Goal: Transaction & Acquisition: Purchase product/service

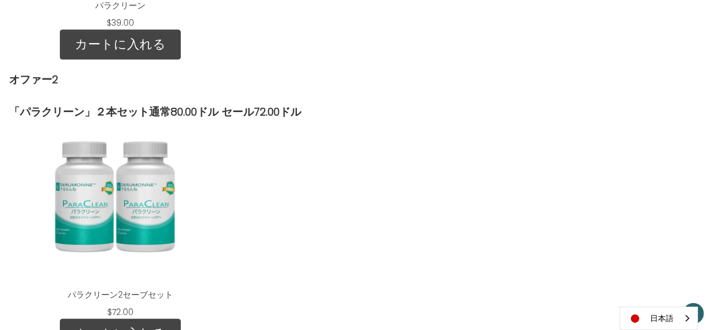
scroll to position [1685, 0]
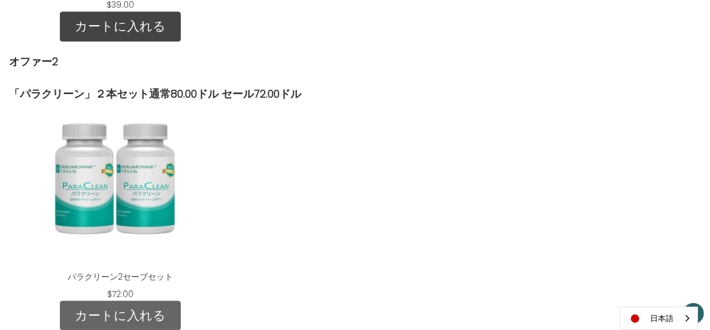
click at [177, 300] on link "カートに入れる" at bounding box center [120, 315] width 121 height 30
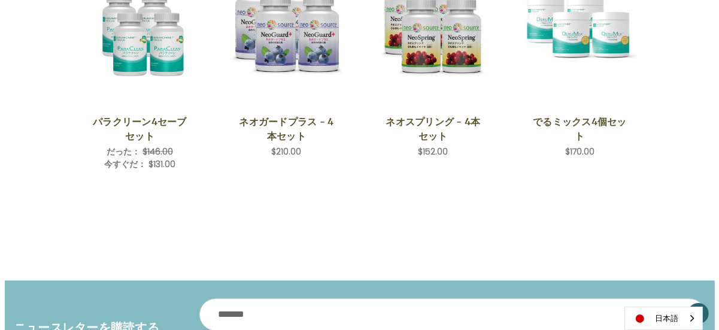
scroll to position [1496, 0]
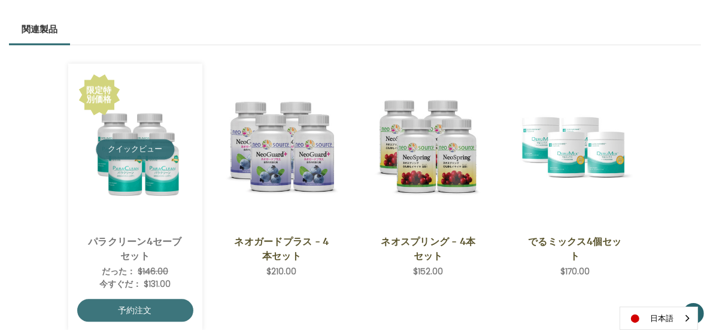
click at [126, 159] on button "クイックビュー" at bounding box center [135, 149] width 78 height 20
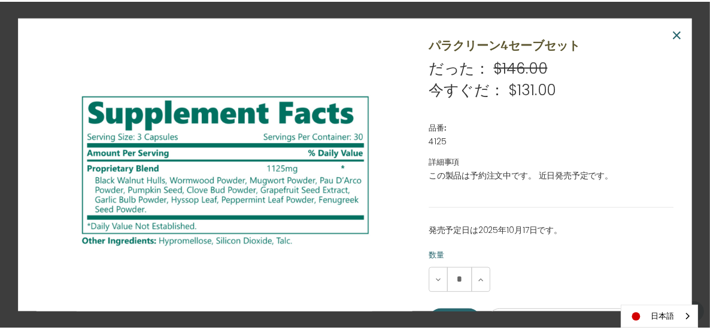
scroll to position [299, 0]
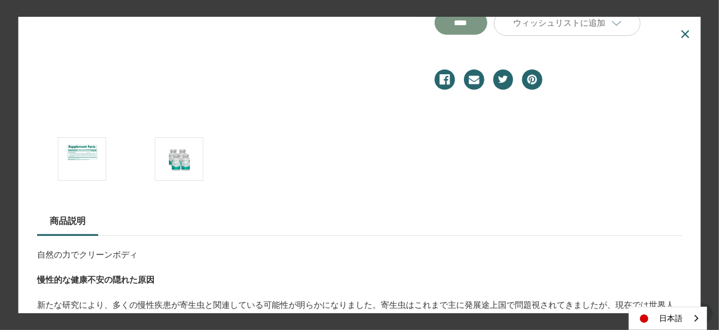
click at [473, 29] on input "**********" at bounding box center [460, 23] width 53 height 24
type input "****"
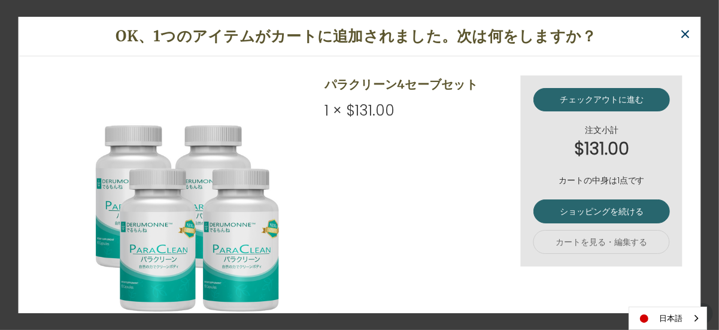
click at [682, 32] on span "×" at bounding box center [684, 34] width 11 height 27
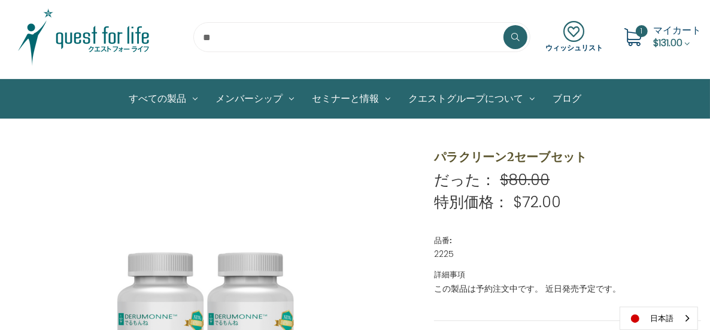
scroll to position [0, 0]
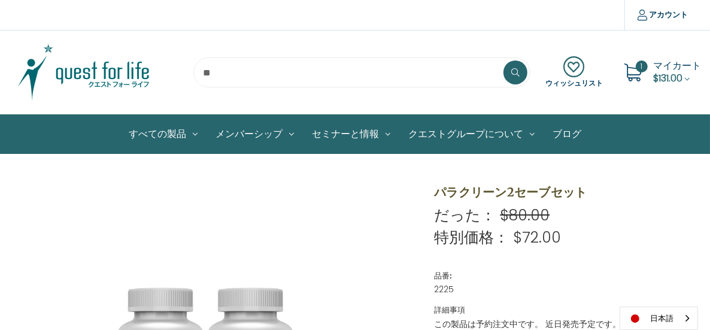
click at [677, 66] on span "マイカート" at bounding box center [677, 66] width 48 height 14
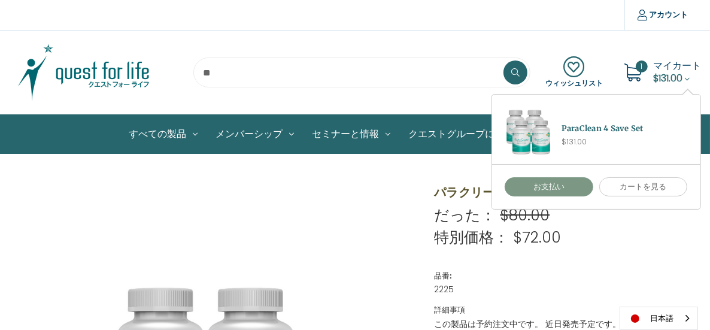
click at [584, 187] on link "お支払い" at bounding box center [548, 186] width 89 height 19
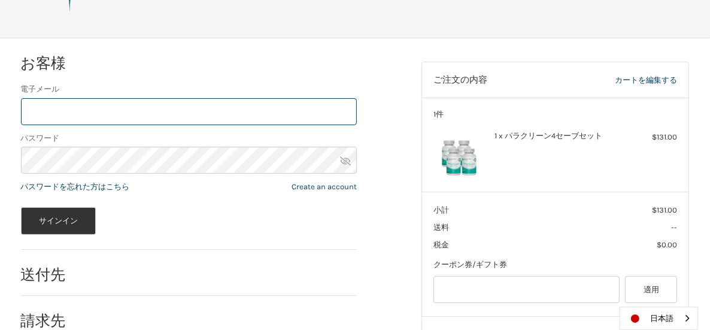
scroll to position [16, 0]
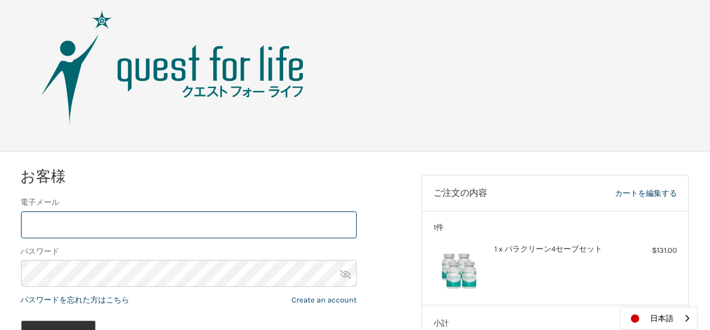
click at [57, 220] on input "電子メール" at bounding box center [189, 224] width 336 height 27
type input "**********"
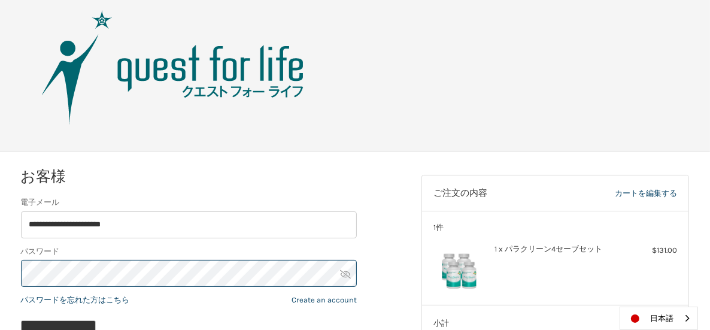
scroll to position [195, 0]
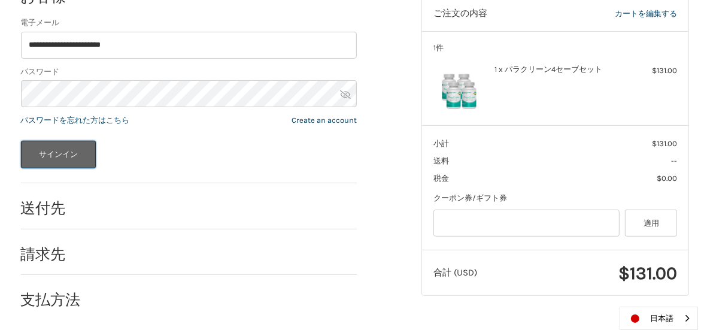
click at [71, 157] on button "サインイン" at bounding box center [58, 155] width 75 height 28
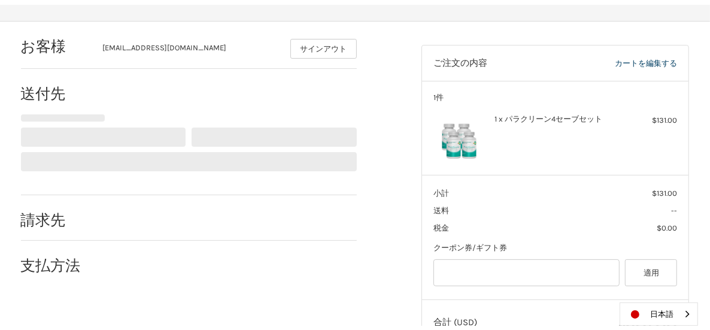
scroll to position [148, 0]
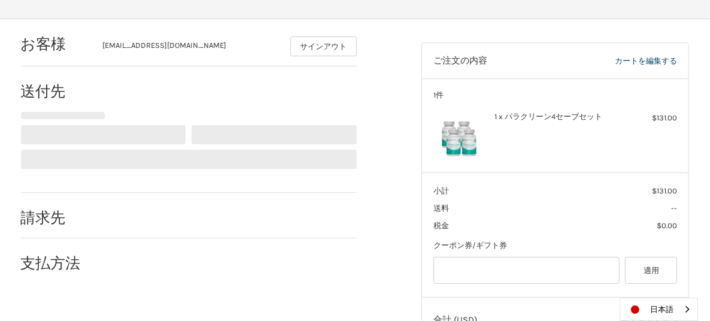
select select "**"
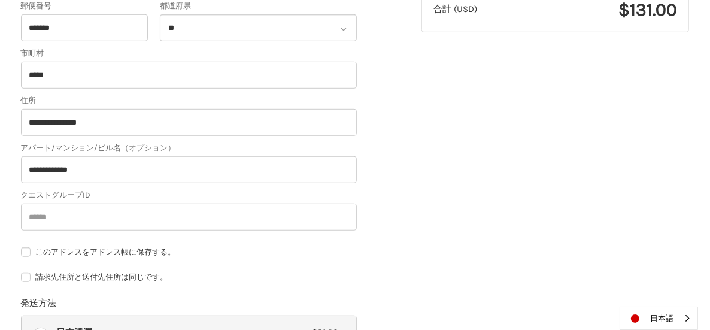
scroll to position [219, 0]
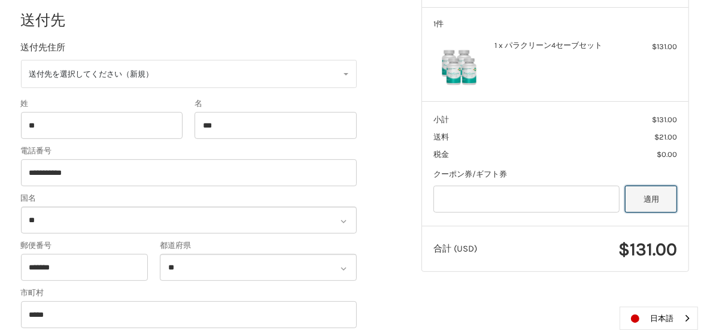
click at [665, 206] on button "適用" at bounding box center [651, 198] width 52 height 27
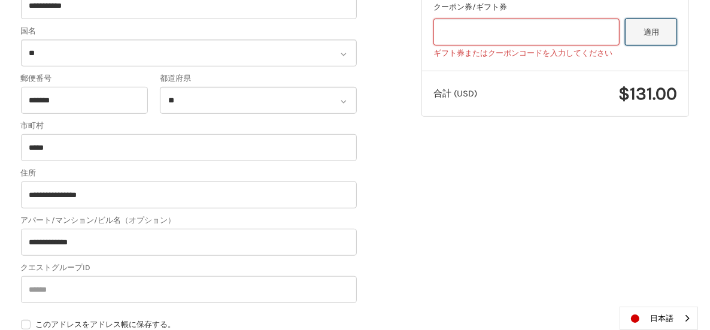
scroll to position [518, 0]
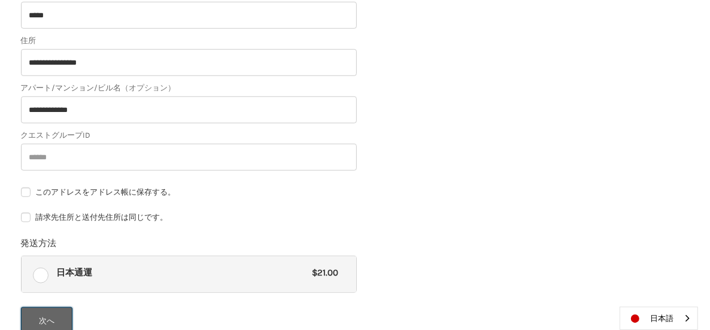
click at [41, 316] on button "次へ" at bounding box center [47, 321] width 52 height 28
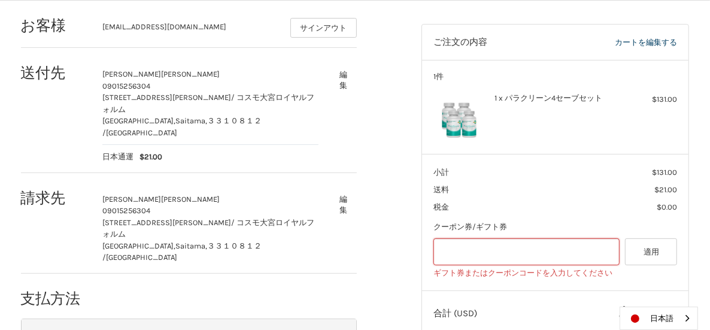
scroll to position [0, 0]
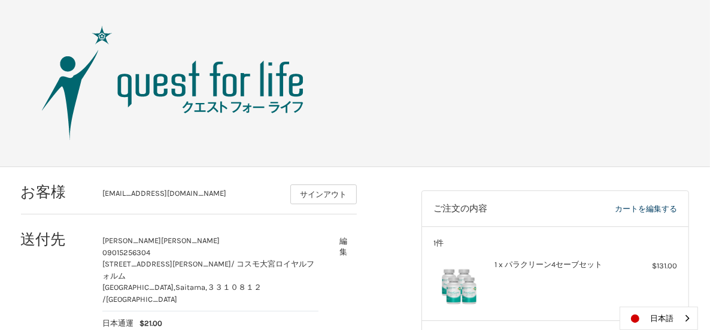
click at [157, 86] on img at bounding box center [172, 83] width 299 height 120
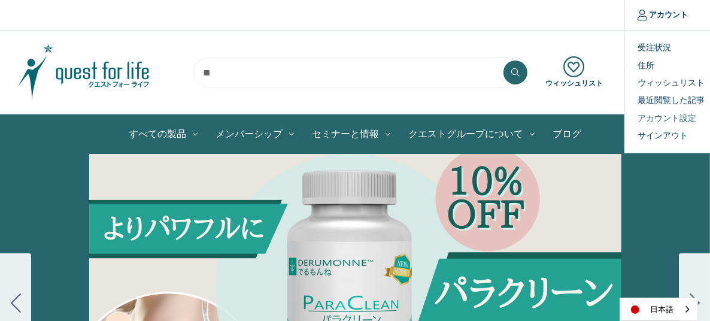
click at [654, 118] on link "アカウント設定" at bounding box center [684, 117] width 118 height 17
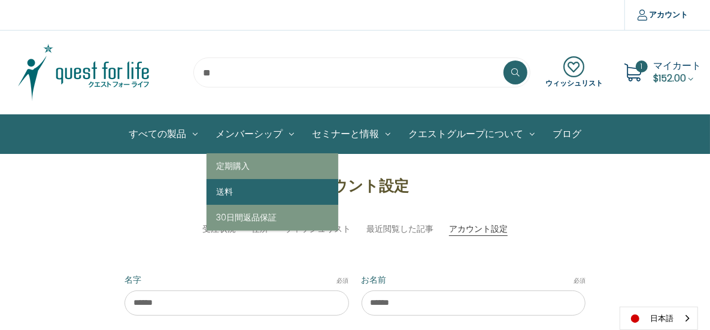
click at [229, 187] on link "送料" at bounding box center [272, 192] width 132 height 26
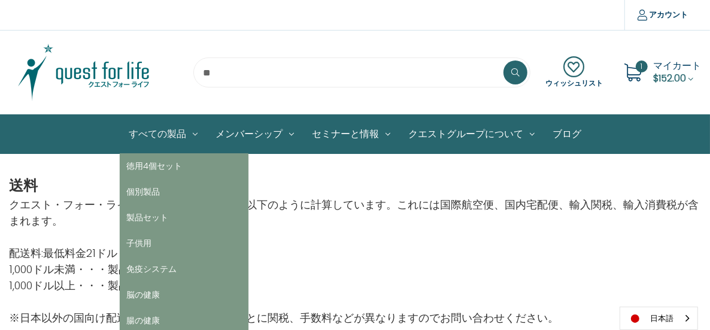
click at [153, 131] on link "すべての製品" at bounding box center [163, 134] width 87 height 38
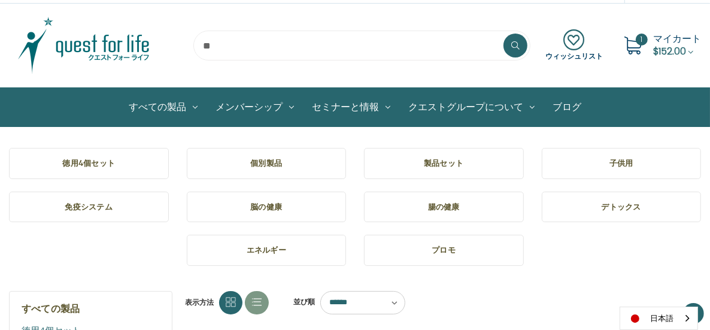
scroll to position [20, 0]
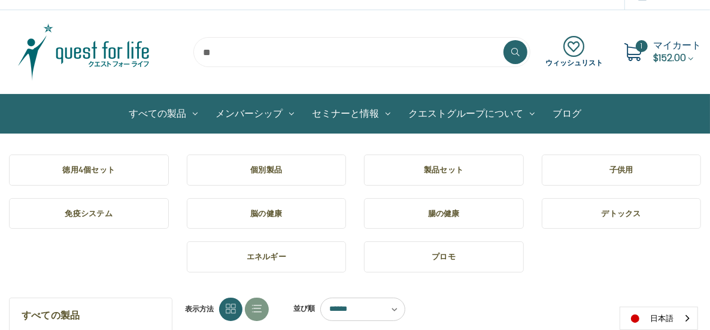
click at [676, 43] on span "マイカート" at bounding box center [677, 45] width 48 height 14
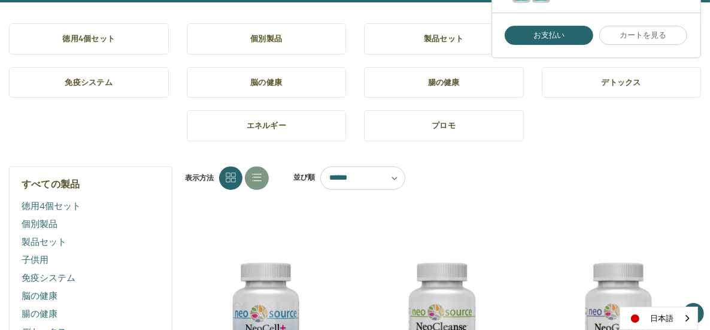
scroll to position [80, 0]
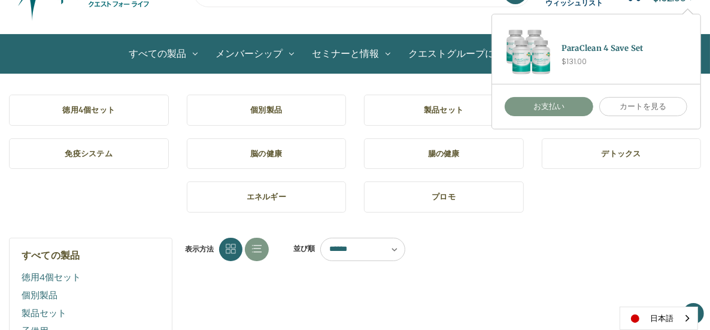
click at [556, 98] on link "お支払い" at bounding box center [548, 106] width 89 height 19
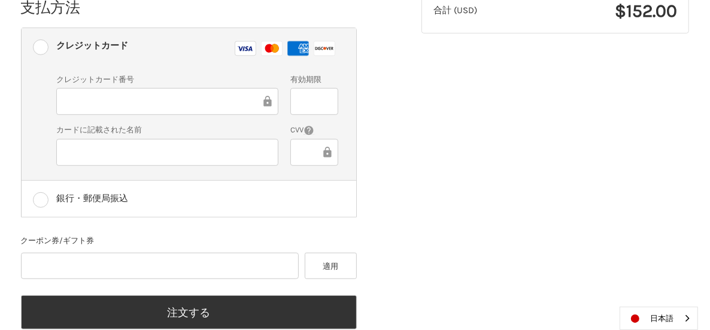
scroll to position [458, 0]
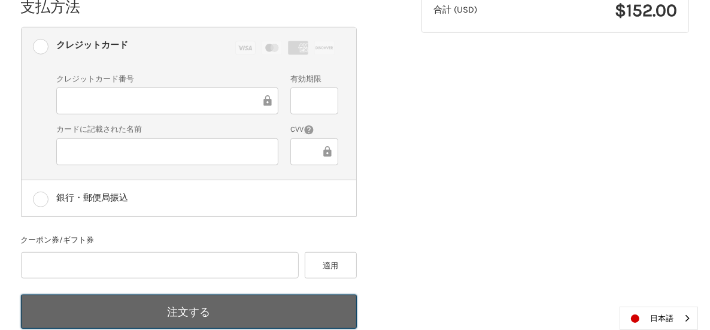
click at [234, 294] on button "注文する" at bounding box center [189, 311] width 336 height 34
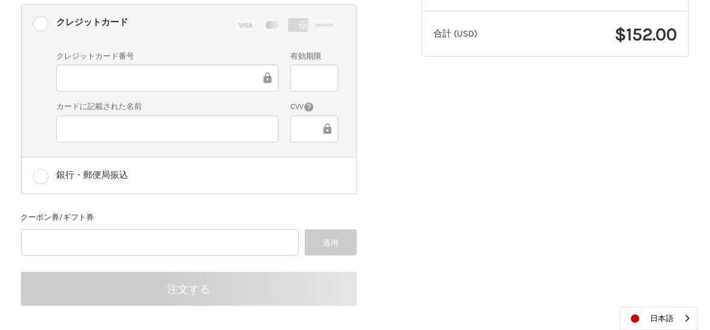
scroll to position [170, 0]
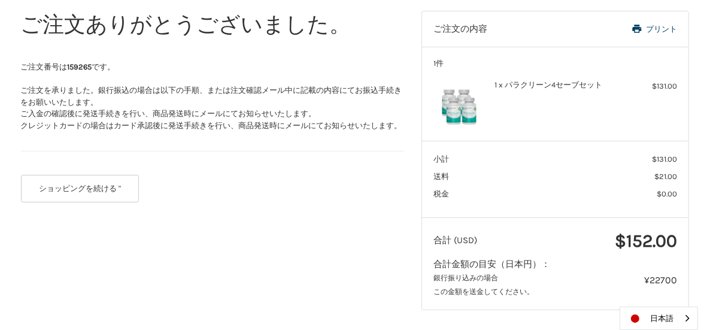
scroll to position [181, 0]
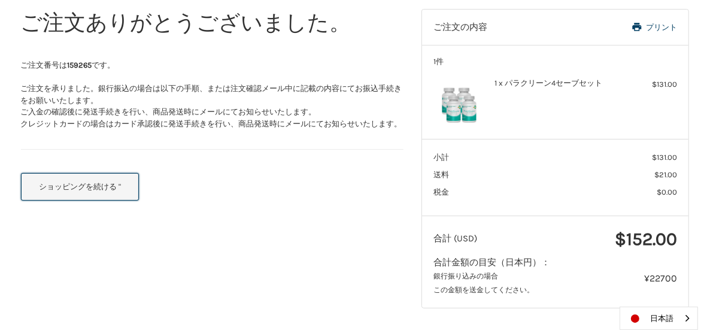
click at [78, 185] on button "ショッピングを続ける "" at bounding box center [80, 187] width 118 height 28
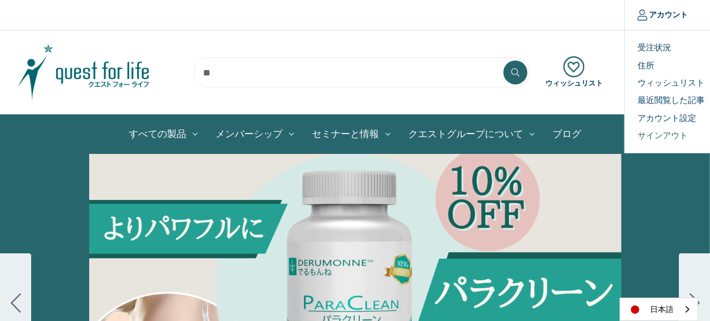
click at [661, 132] on link "サインアウト" at bounding box center [684, 135] width 118 height 17
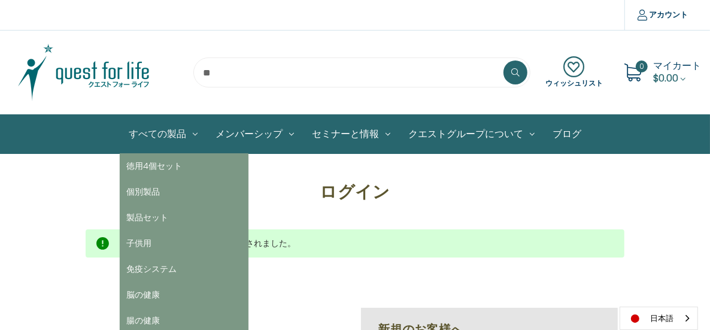
click at [166, 133] on link "すべての製品" at bounding box center [163, 134] width 87 height 38
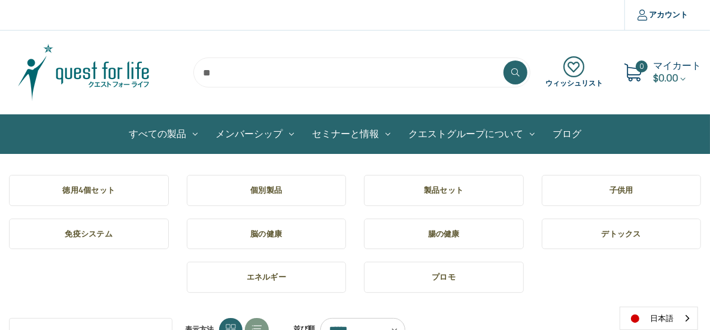
click at [95, 72] on img at bounding box center [84, 72] width 150 height 60
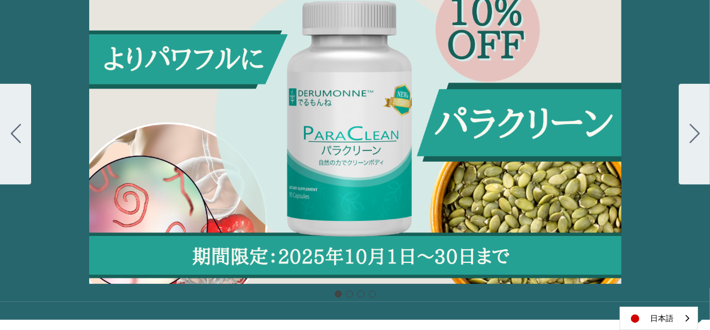
scroll to position [120, 0]
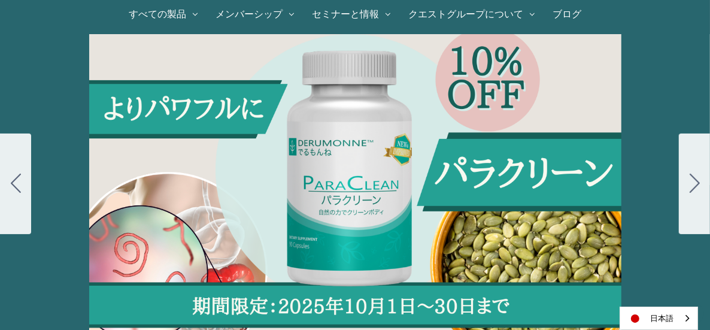
click at [491, 181] on div "Carousel Title Add a description for your carousel slide. You can use this to p…" at bounding box center [355, 183] width 710 height 299
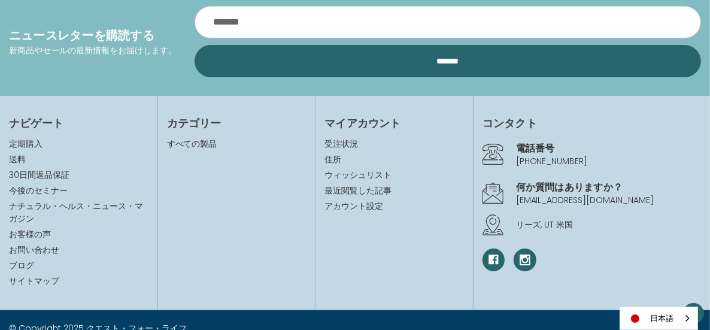
scroll to position [2706, 0]
